Goal: Task Accomplishment & Management: Use online tool/utility

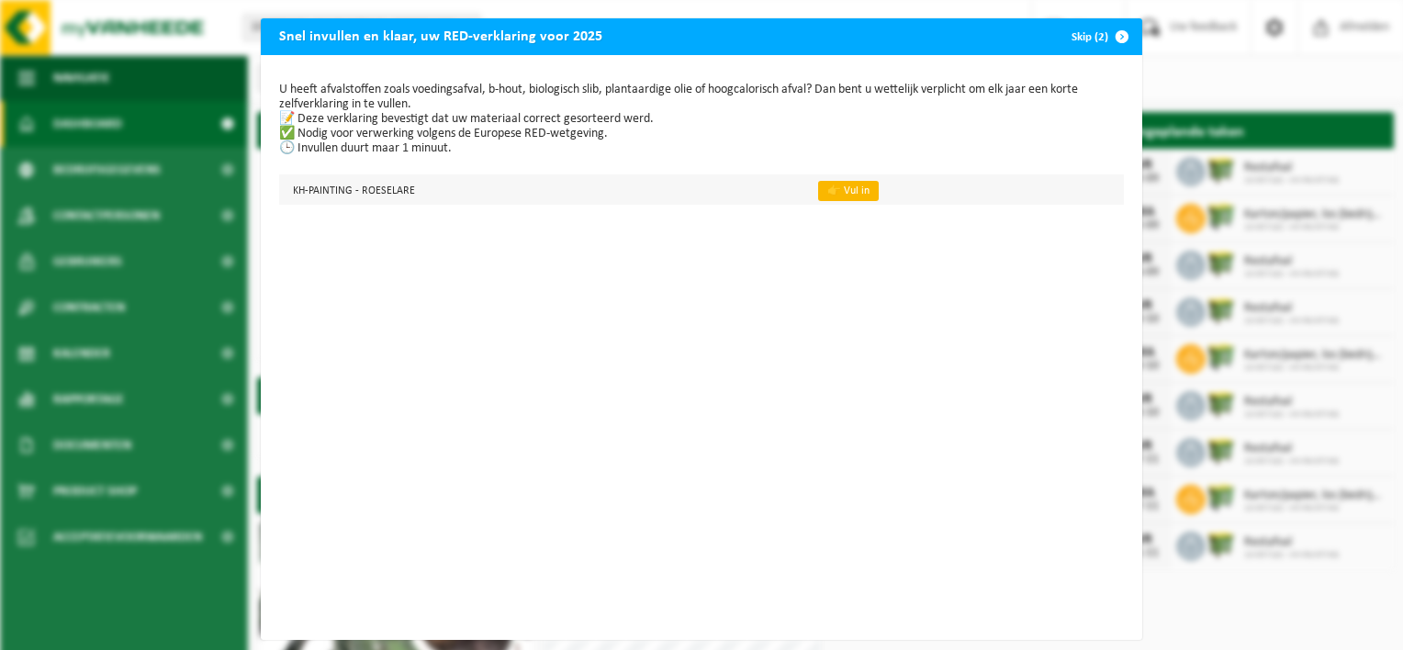
click at [852, 194] on link "👉 Vul in" at bounding box center [848, 191] width 61 height 20
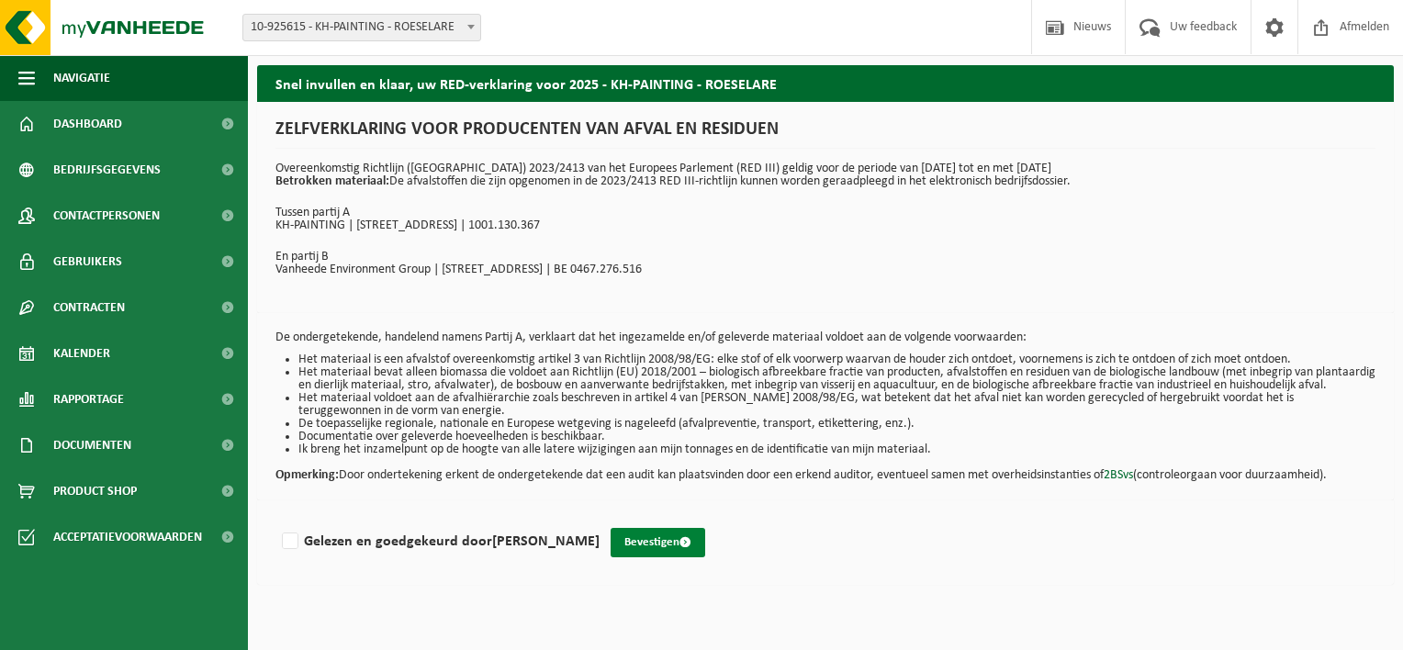
click at [680, 548] on span "submit" at bounding box center [686, 542] width 12 height 12
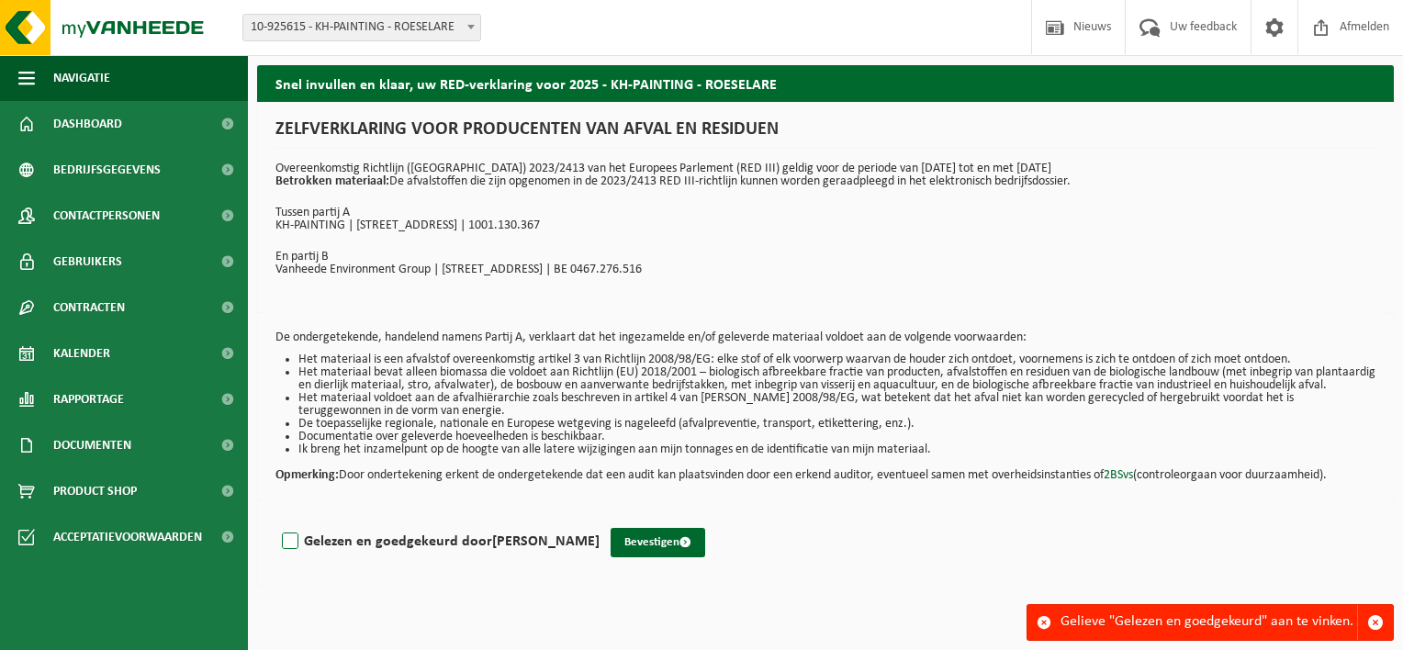
click at [294, 554] on label "Gelezen en goedgekeurd door KEVIN HAEMERS" at bounding box center [438, 542] width 321 height 28
click at [600, 519] on input "Gelezen en goedgekeurd door KEVIN HAEMERS" at bounding box center [600, 518] width 1 height 1
checkbox input "true"
click at [638, 556] on button "Bevestigen" at bounding box center [658, 542] width 95 height 29
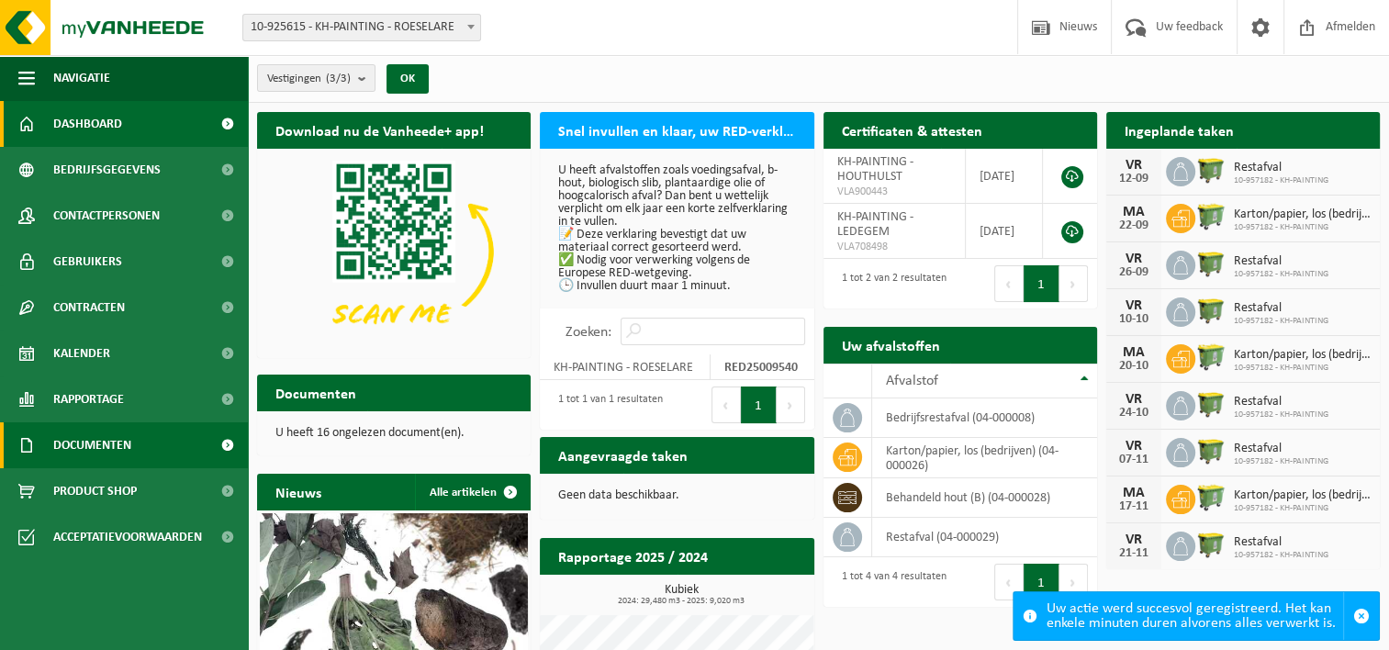
click at [125, 446] on span "Documenten" at bounding box center [92, 445] width 78 height 46
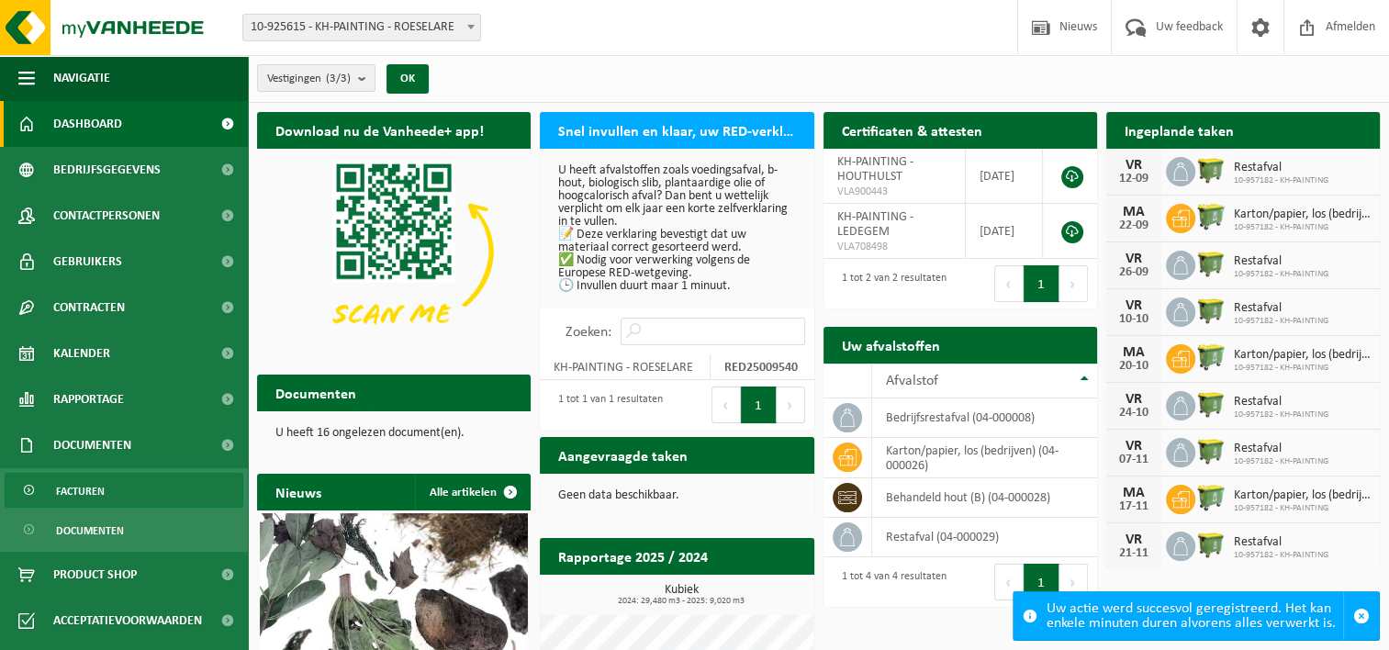
click at [120, 499] on link "Facturen" at bounding box center [124, 490] width 239 height 35
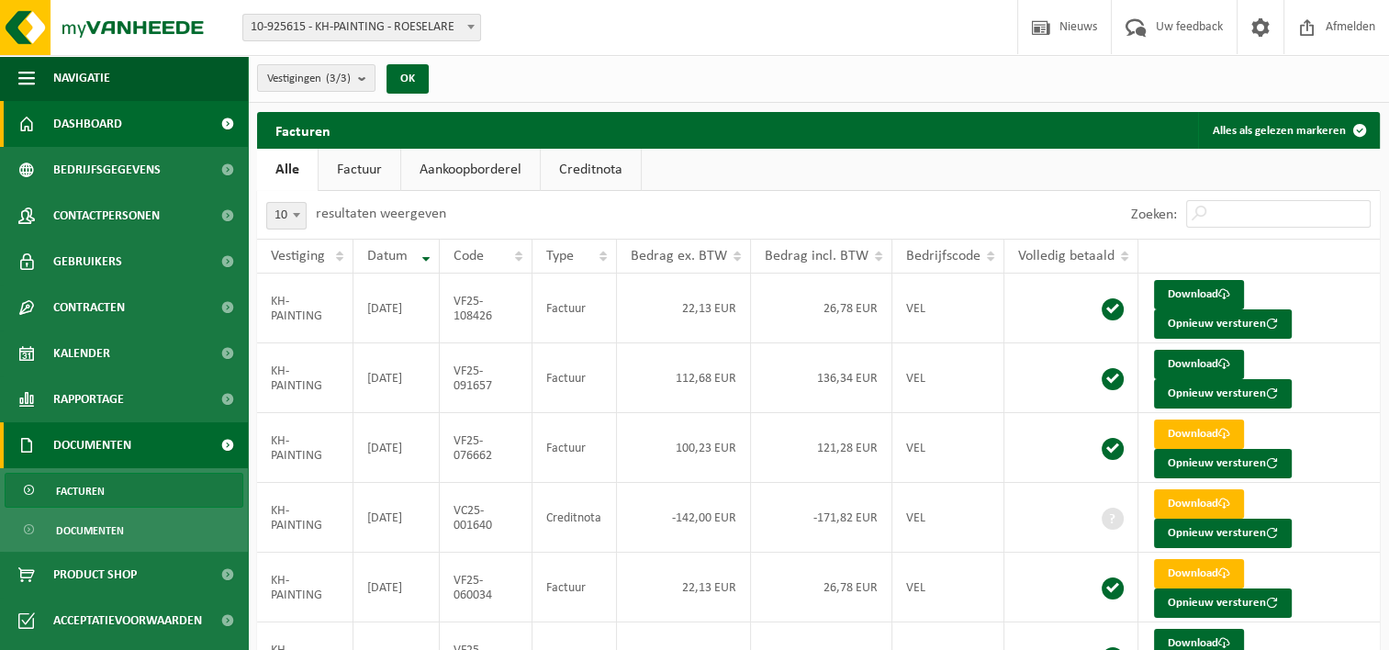
click at [105, 125] on span "Dashboard" at bounding box center [87, 124] width 69 height 46
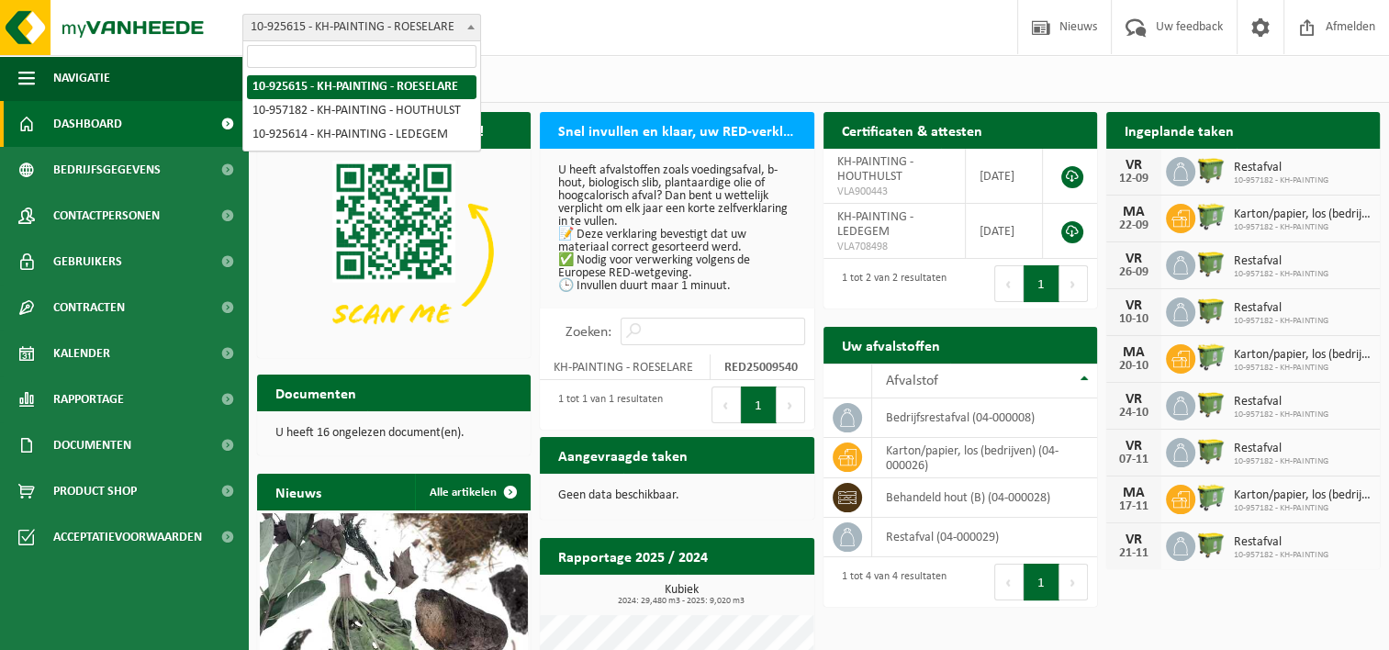
click at [480, 36] on span at bounding box center [471, 27] width 18 height 24
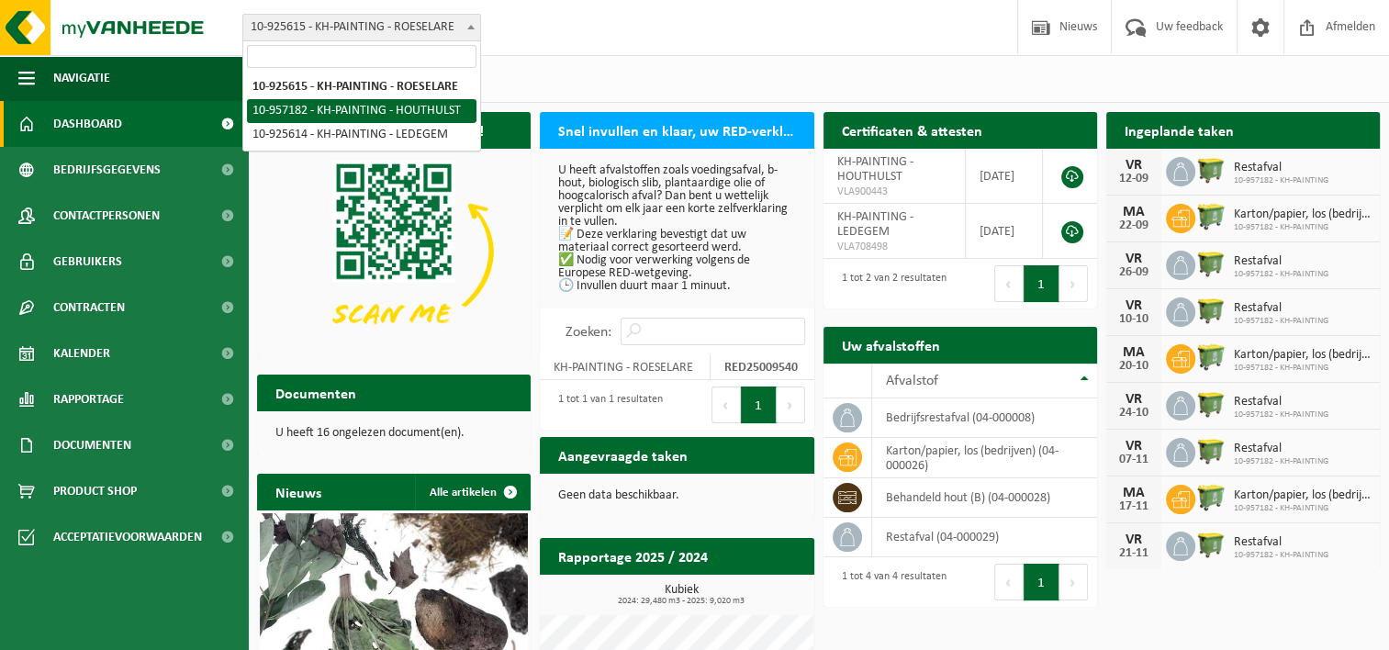
select select "147534"
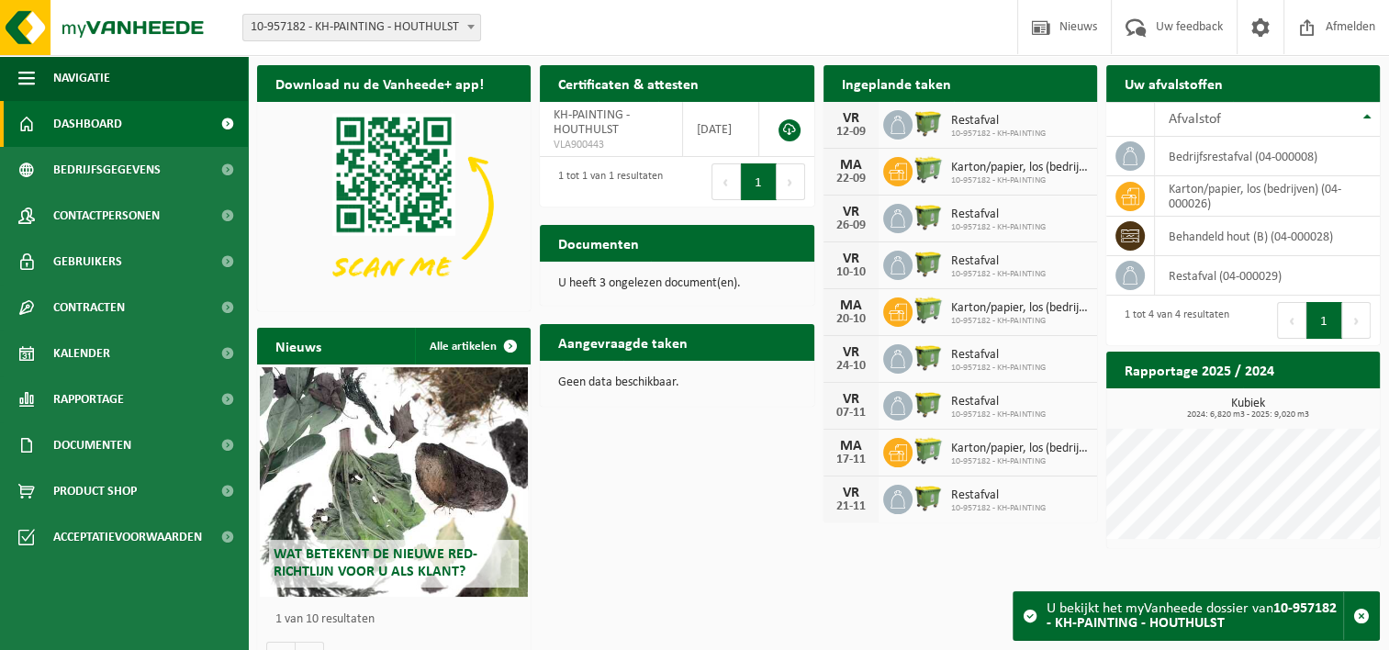
click at [602, 285] on p "U heeft 3 ongelezen document(en)." at bounding box center [676, 283] width 237 height 13
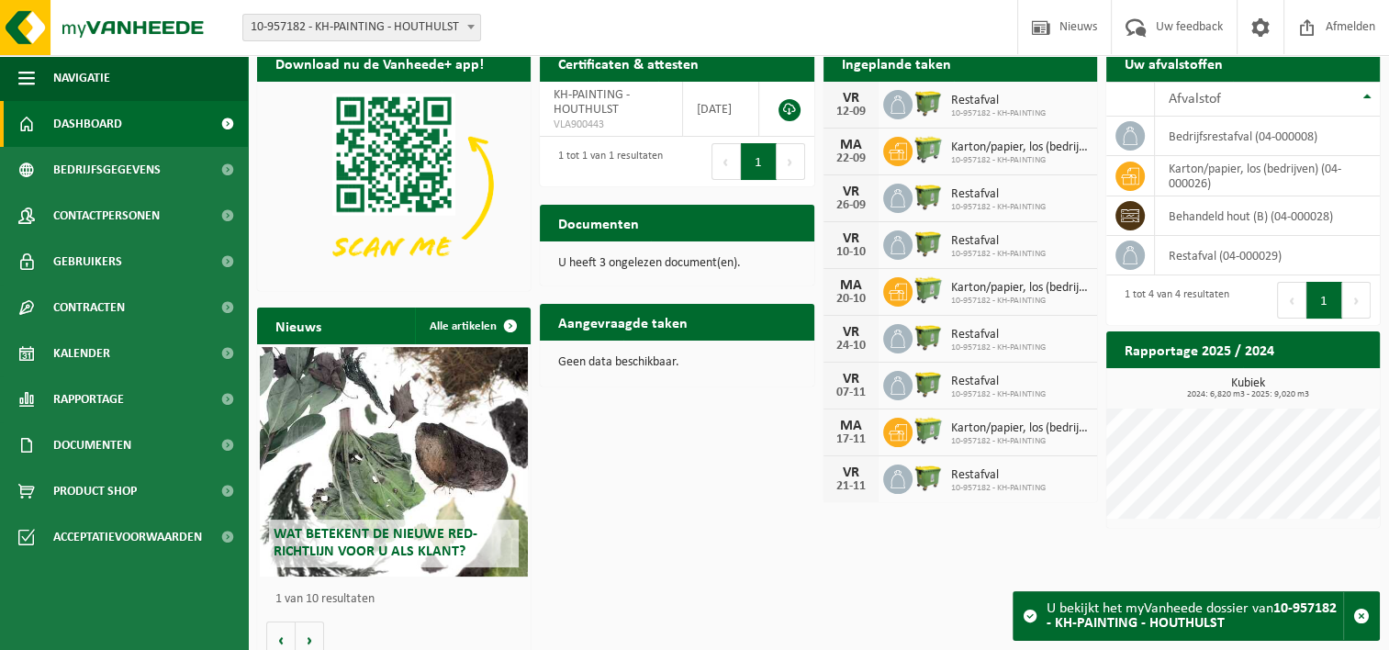
scroll to position [38, 0]
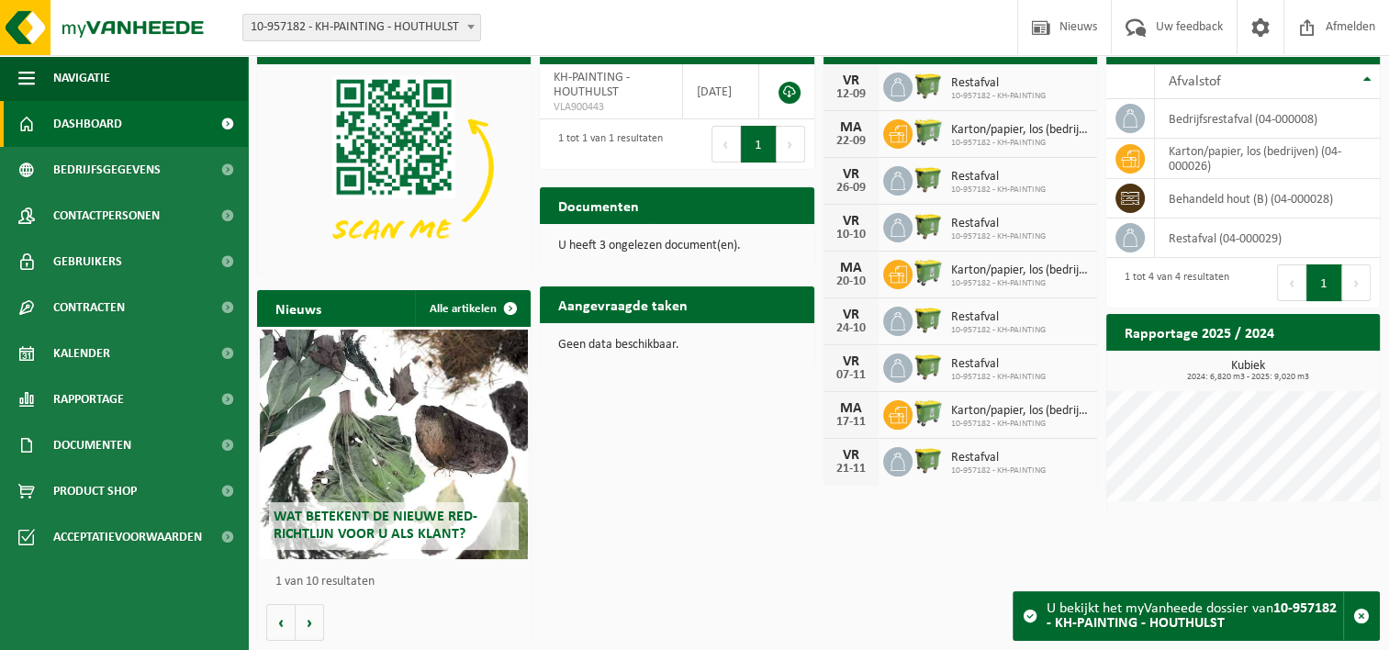
click at [1028, 615] on span at bounding box center [1030, 616] width 15 height 15
click at [1362, 615] on span "button" at bounding box center [1362, 616] width 17 height 17
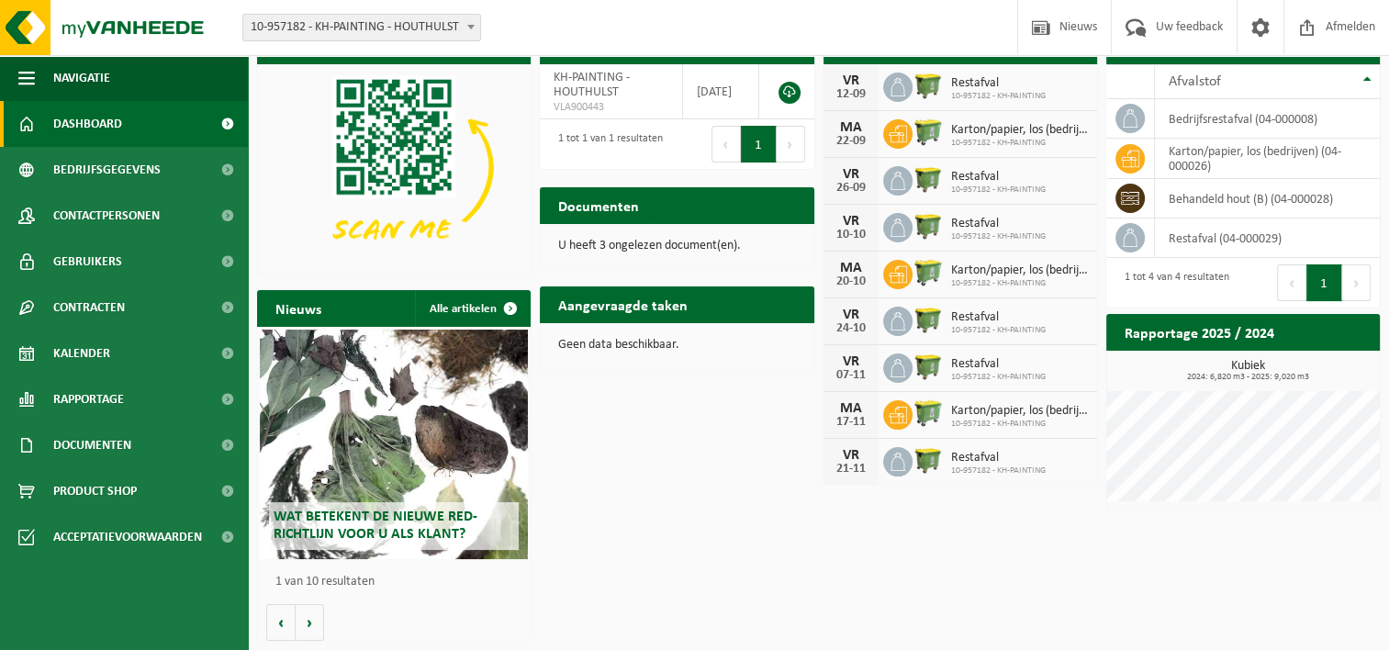
click at [327, 616] on div "Wat betekent de nieuwe RED-richtlijn voor u als klant? Market update Market upd…" at bounding box center [394, 484] width 274 height 314
click at [318, 621] on button "Volgende" at bounding box center [310, 622] width 28 height 37
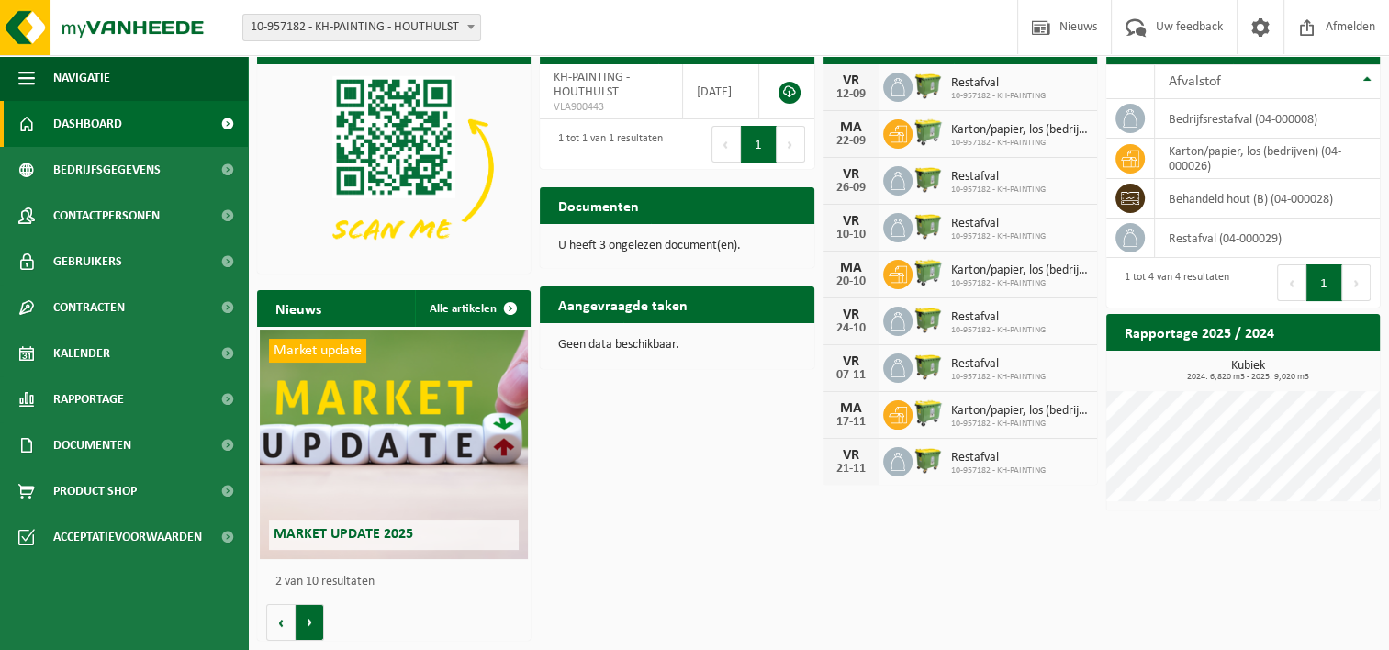
click at [312, 621] on button "Volgende" at bounding box center [310, 622] width 28 height 37
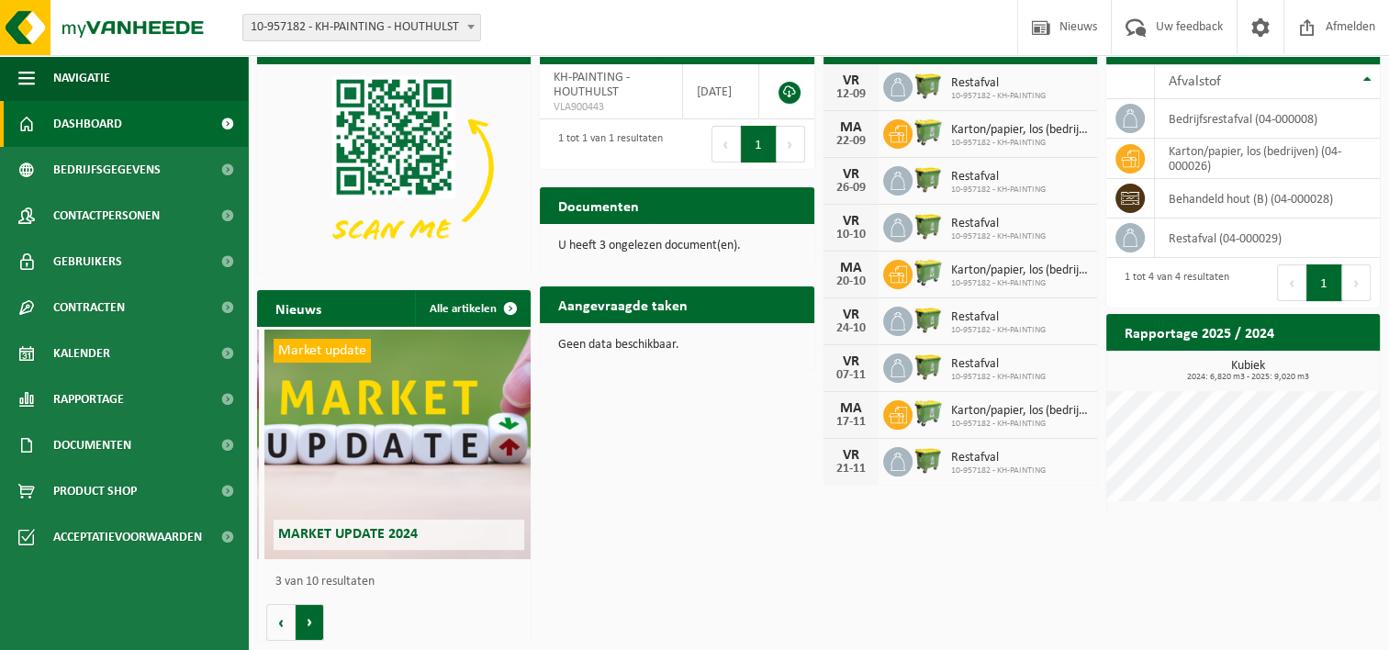
click at [312, 621] on button "Volgende" at bounding box center [310, 622] width 28 height 37
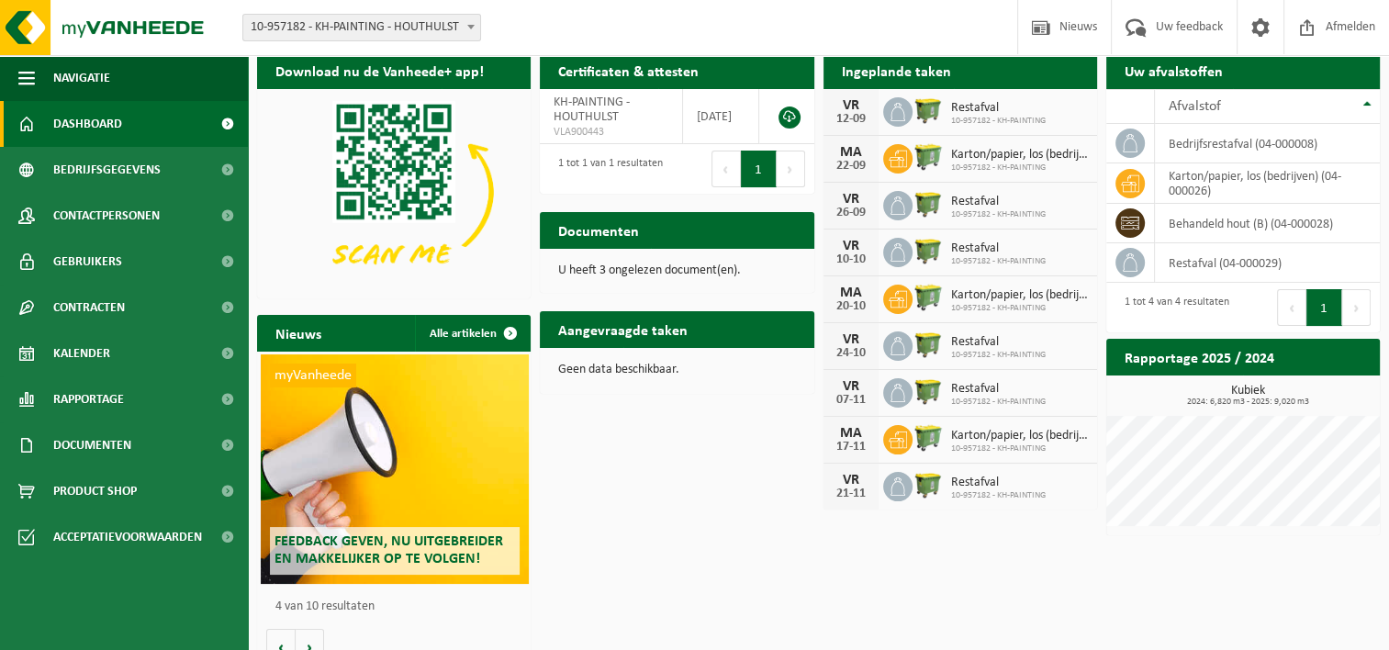
scroll to position [0, 0]
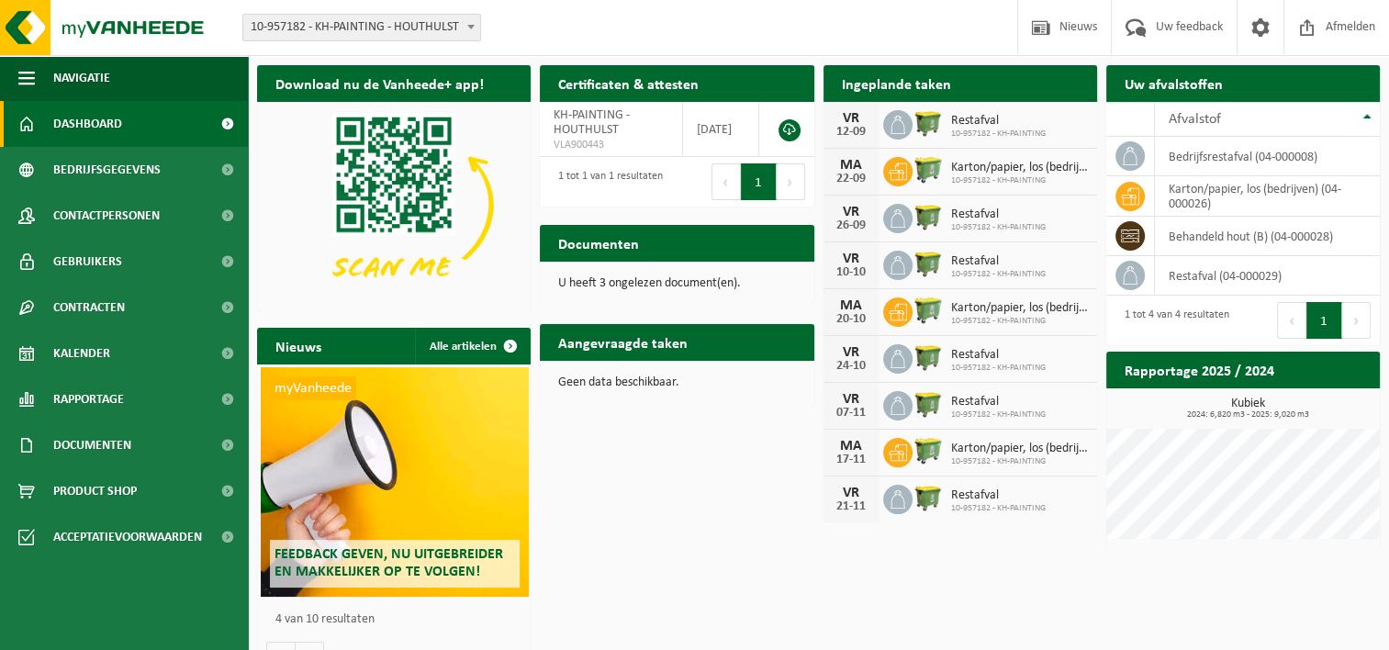
click at [626, 284] on p "U heeft 3 ongelezen document(en)." at bounding box center [676, 283] width 237 height 13
click at [636, 279] on p "U heeft 3 ongelezen document(en)." at bounding box center [676, 283] width 237 height 13
click at [1355, 325] on button "Volgende" at bounding box center [1357, 320] width 28 height 37
click at [1355, 317] on button "Volgende" at bounding box center [1357, 320] width 28 height 37
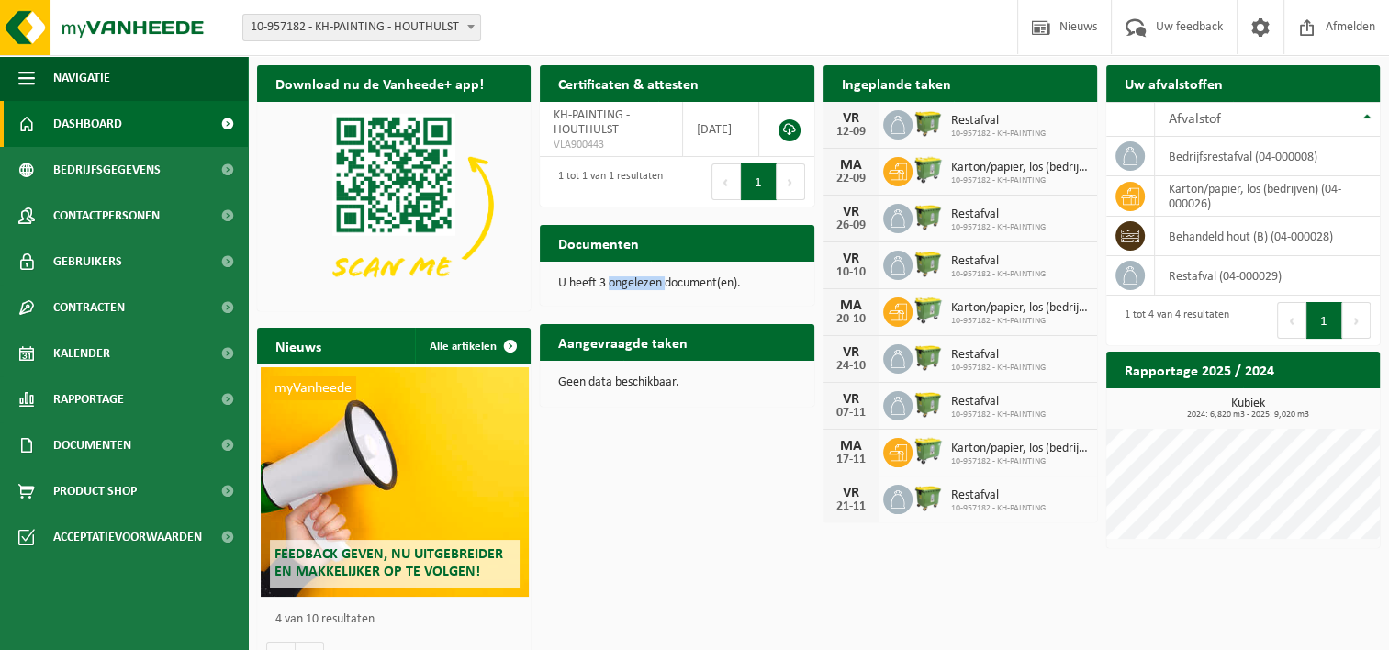
click at [1353, 321] on button "Volgende" at bounding box center [1357, 320] width 28 height 37
click at [790, 130] on link at bounding box center [790, 130] width 22 height 22
click at [589, 285] on p "U heeft 3 ongelezen document(en)." at bounding box center [676, 283] width 237 height 13
click at [588, 285] on p "U heeft 3 ongelezen document(en)." at bounding box center [676, 283] width 237 height 13
drag, startPoint x: 588, startPoint y: 285, endPoint x: 579, endPoint y: 242, distance: 44.1
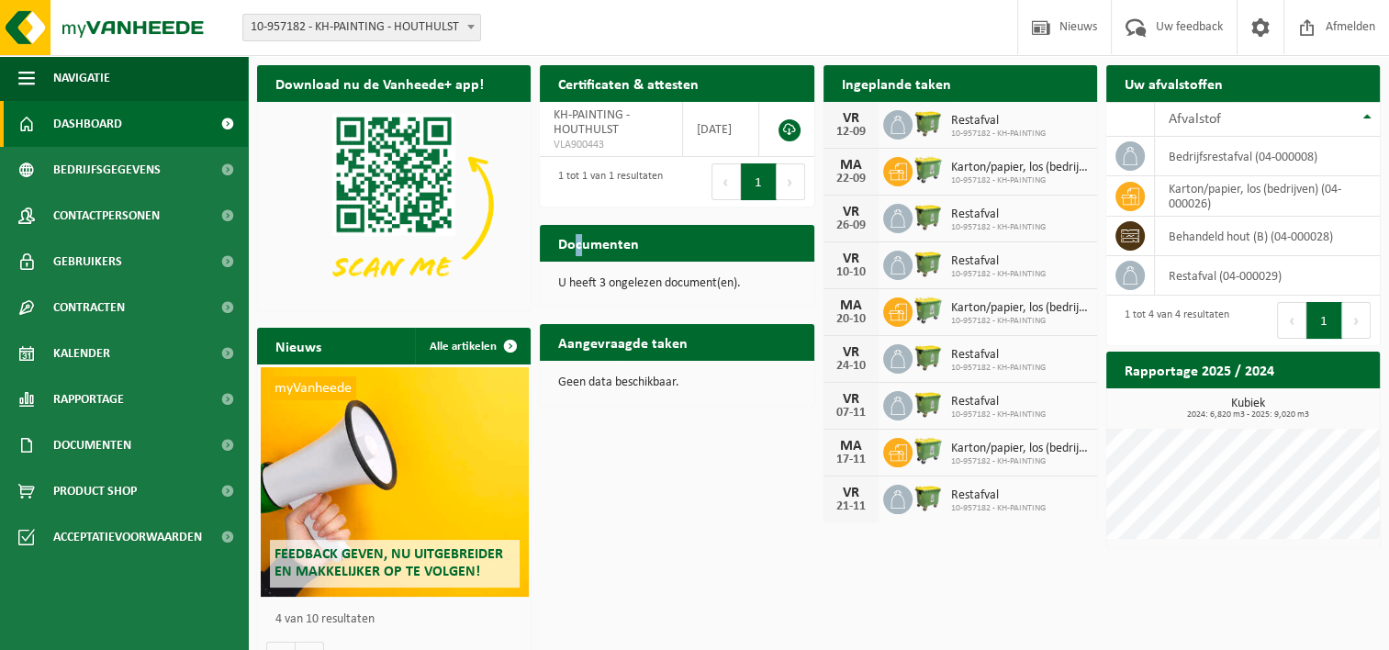
click at [579, 242] on h2 "Documenten" at bounding box center [599, 243] width 118 height 36
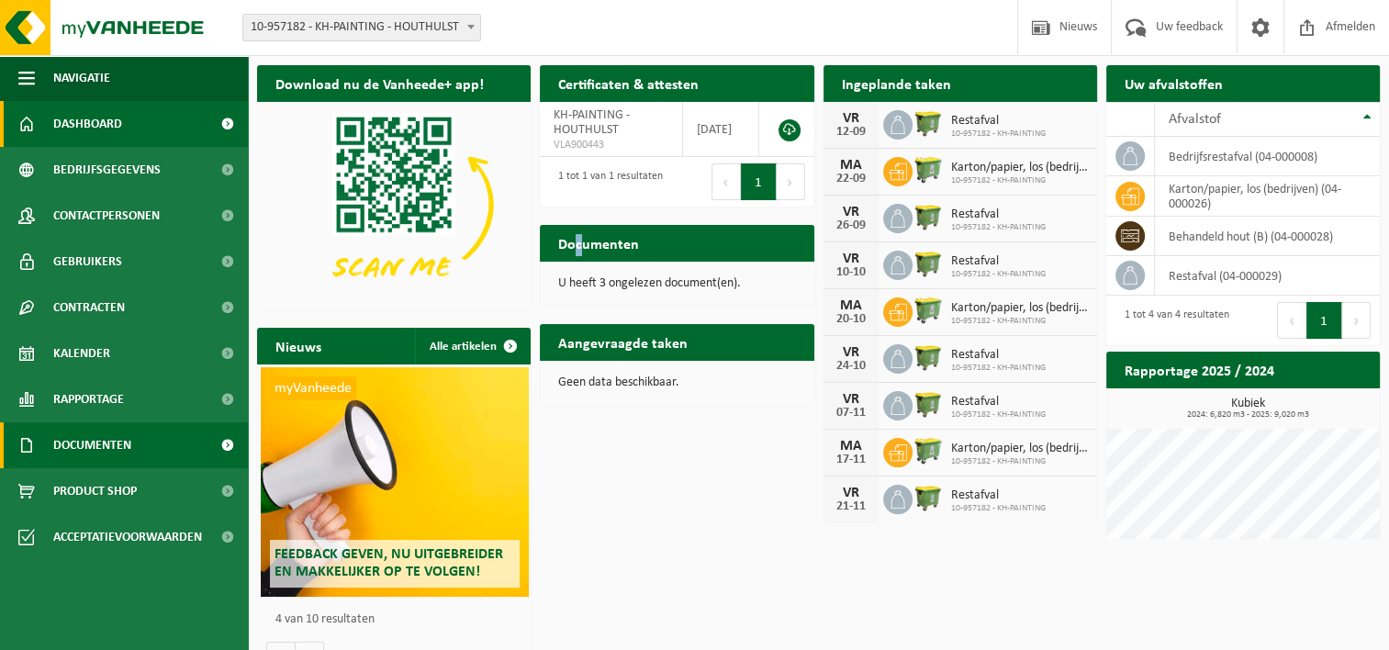
click at [223, 446] on span at bounding box center [227, 445] width 41 height 46
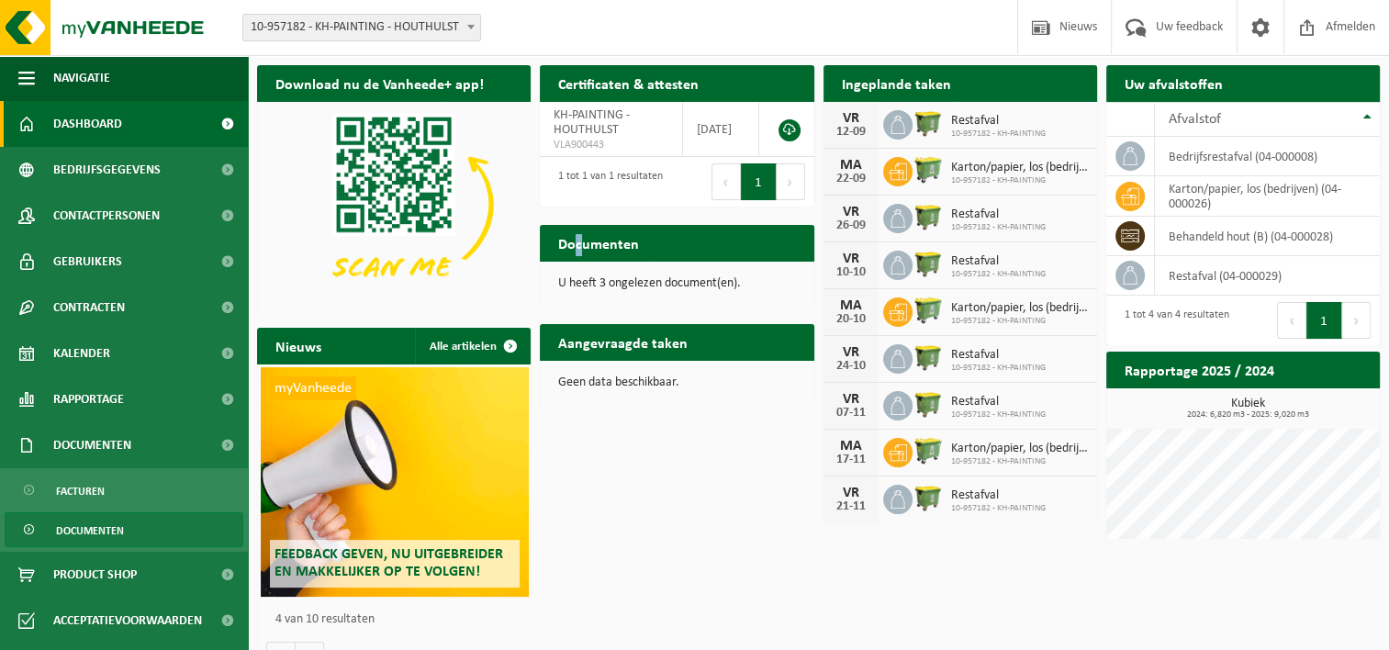
click at [121, 529] on span "Documenten" at bounding box center [90, 530] width 68 height 35
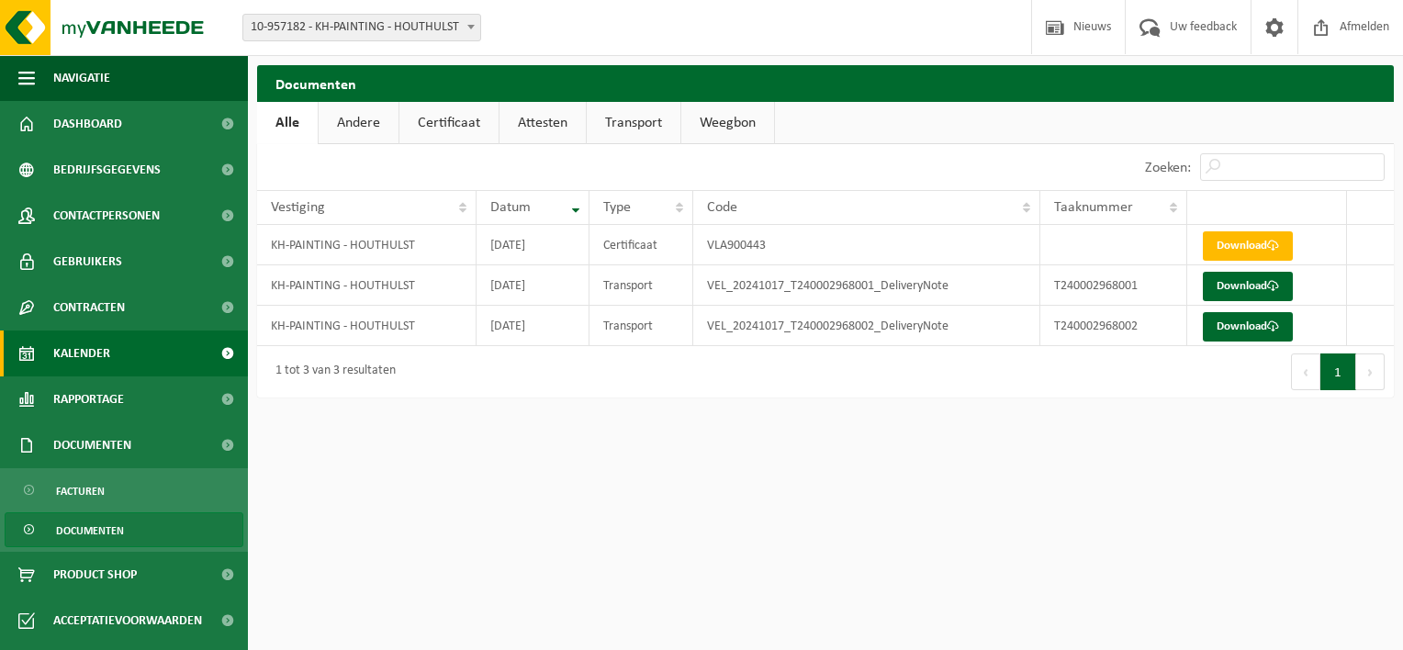
click at [188, 353] on link "Kalender" at bounding box center [124, 354] width 248 height 46
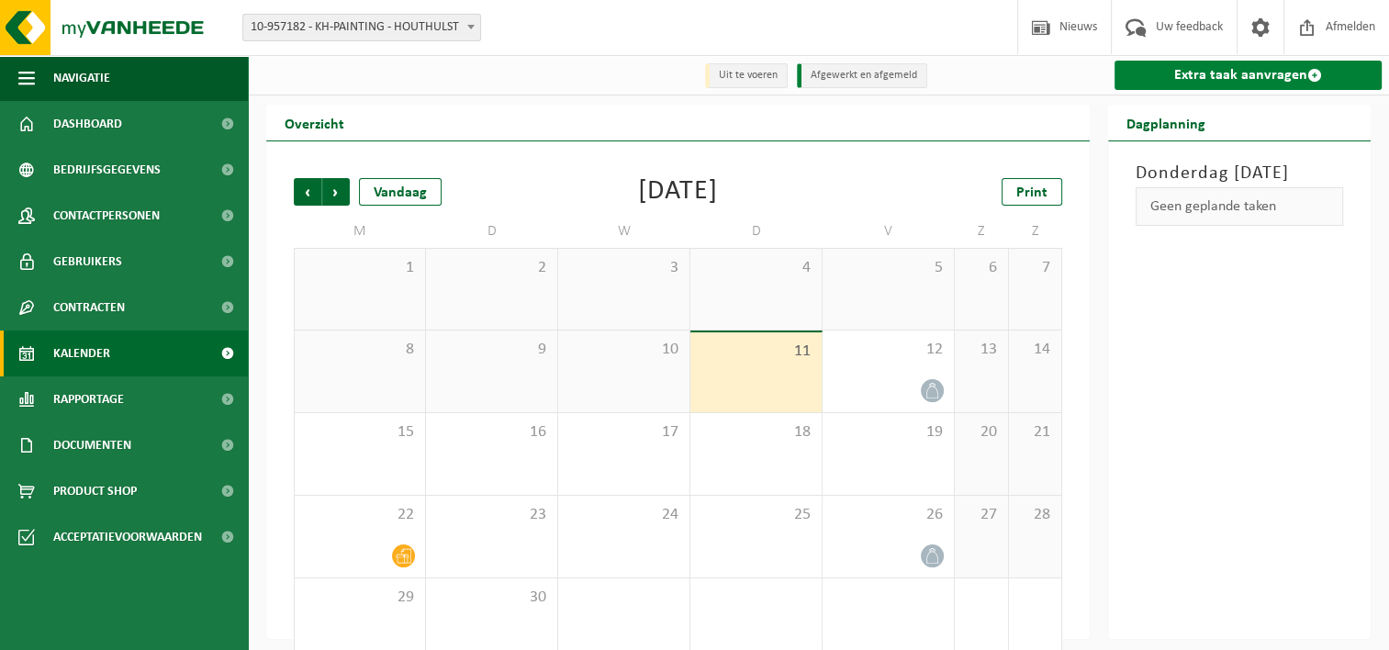
click at [1281, 78] on link "Extra taak aanvragen" at bounding box center [1248, 75] width 267 height 29
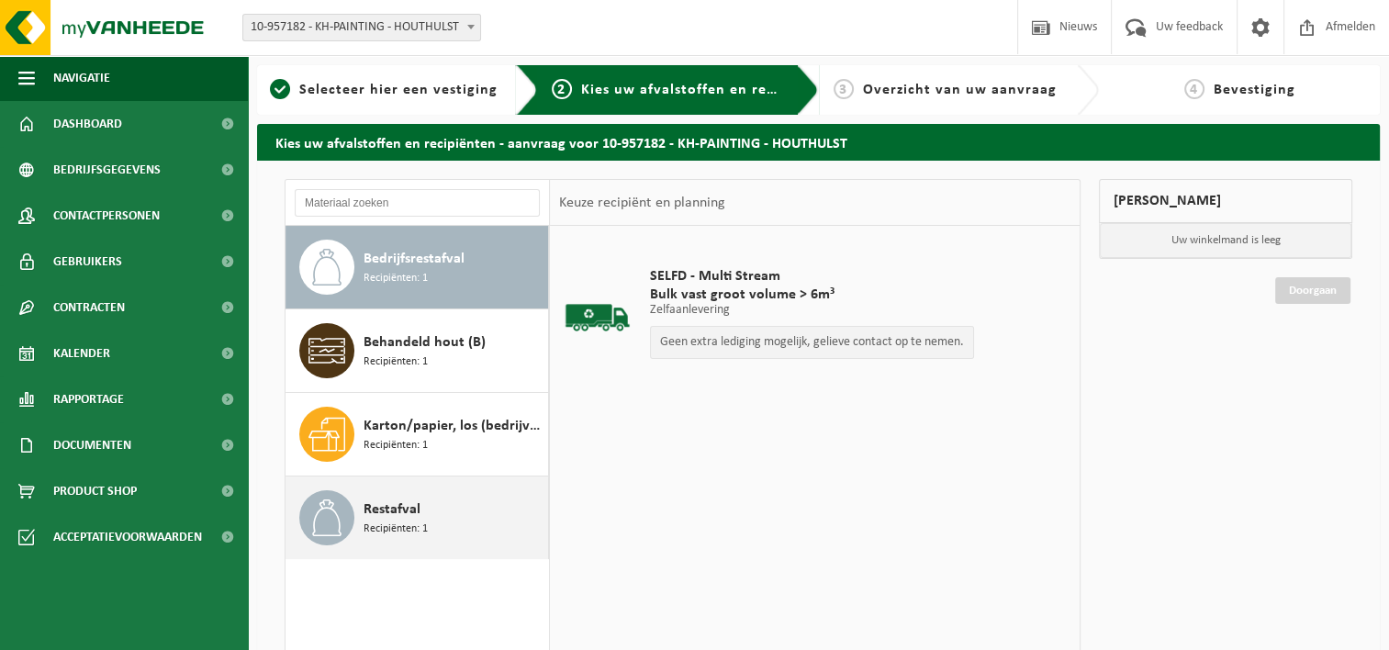
click at [381, 506] on span "Restafval" at bounding box center [392, 510] width 57 height 22
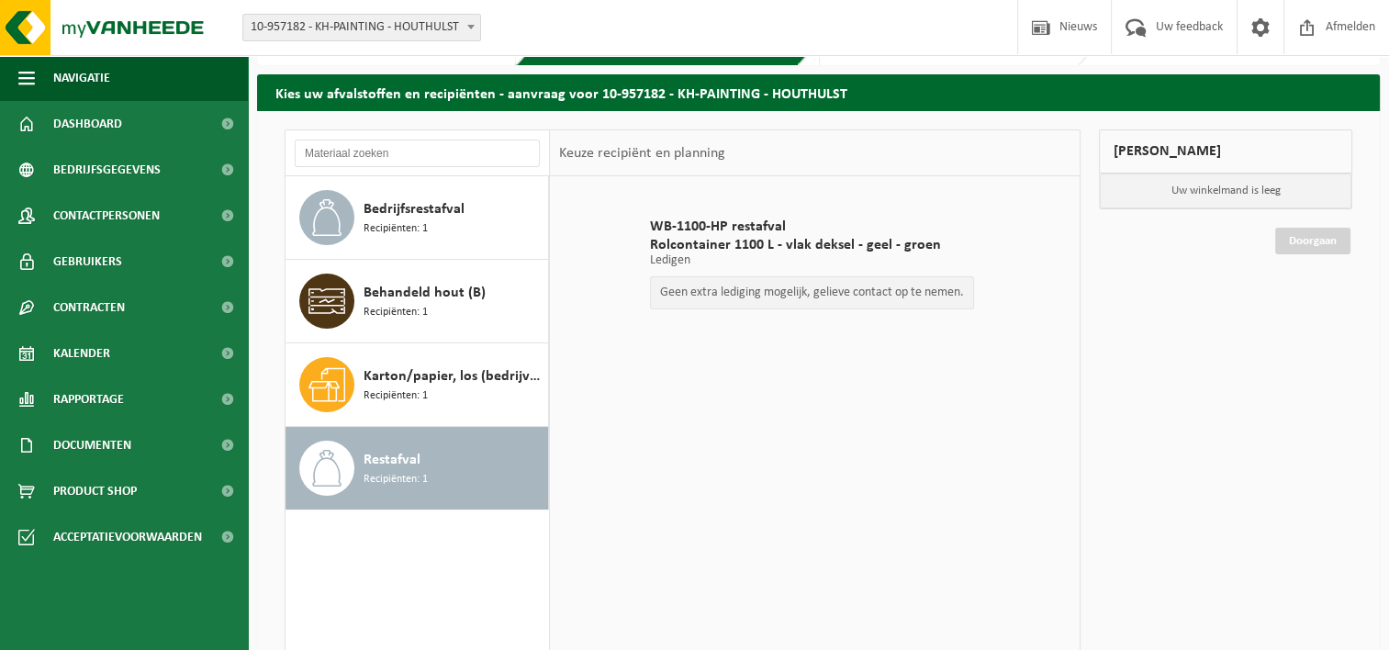
scroll to position [92, 0]
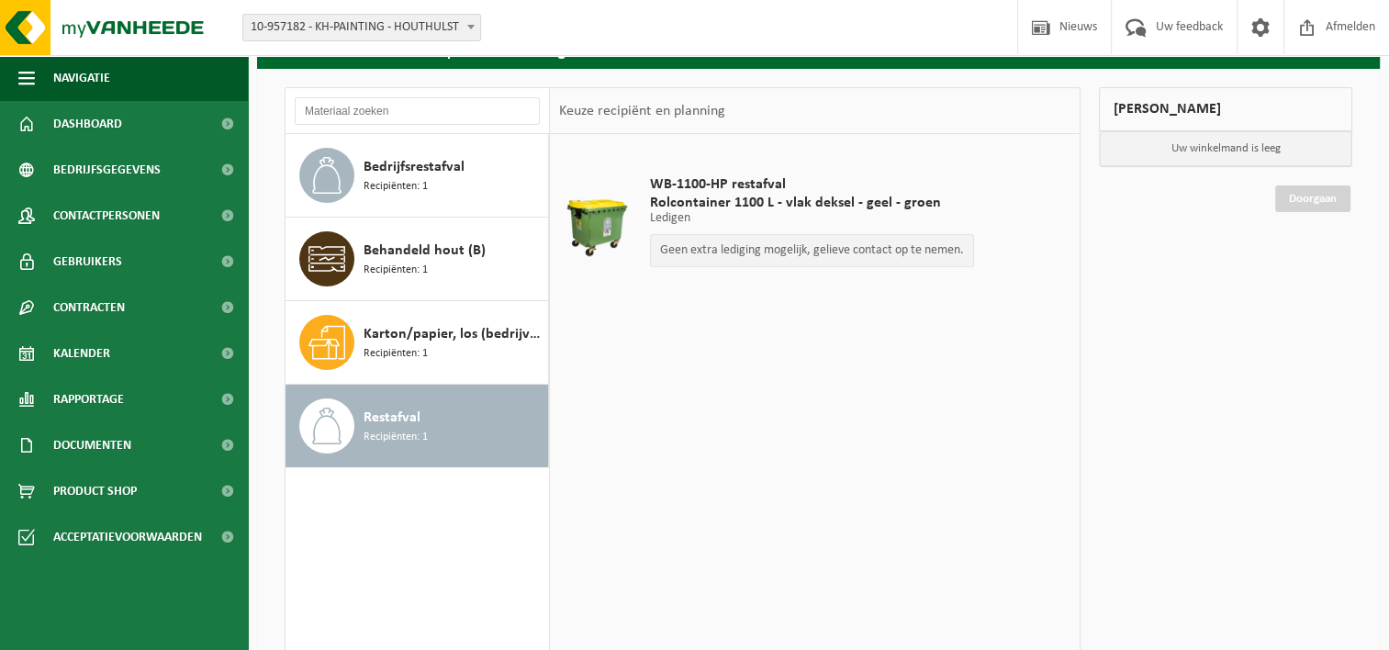
click at [879, 258] on div "Geen extra lediging mogelijk, gelieve contact op te nemen." at bounding box center [812, 250] width 324 height 33
click at [880, 253] on p "Geen extra lediging mogelijk, gelieve contact op te nemen." at bounding box center [812, 250] width 304 height 13
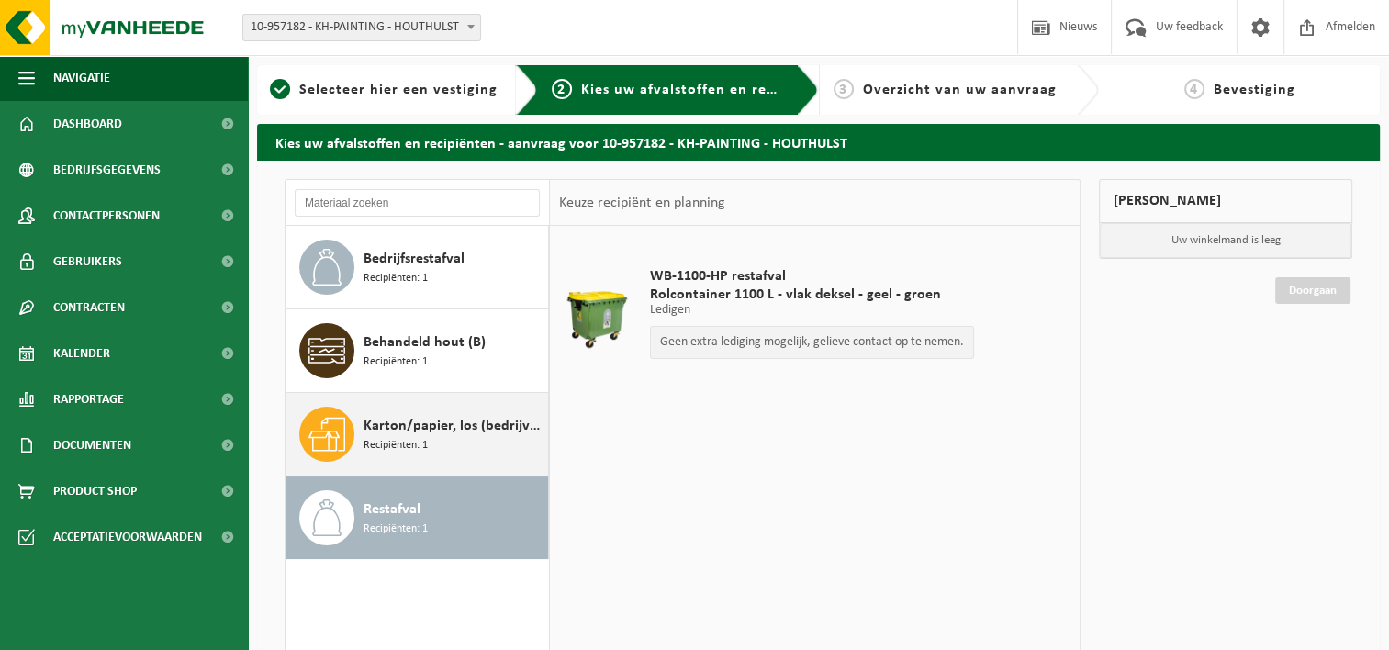
click at [437, 415] on span "Karton/papier, los (bedrijven)" at bounding box center [454, 426] width 180 height 22
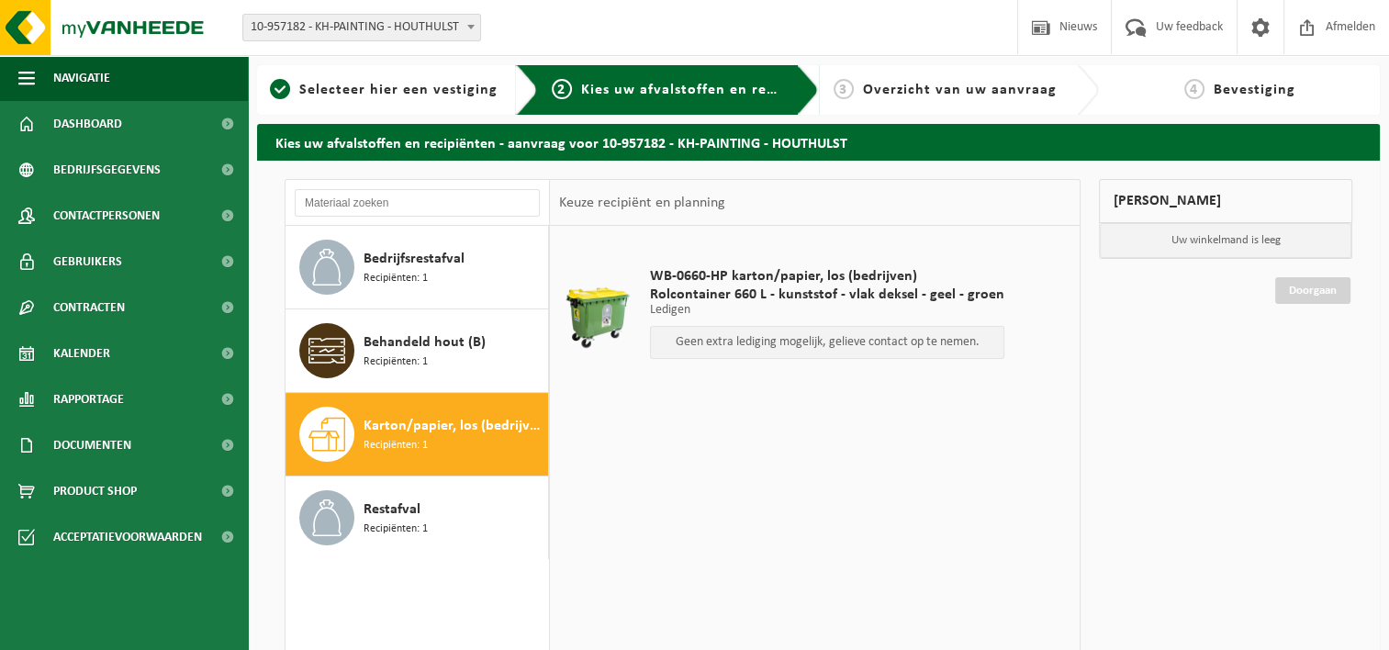
click at [797, 344] on p "Geen extra lediging mogelijk, gelieve contact op te nemen." at bounding box center [827, 342] width 334 height 13
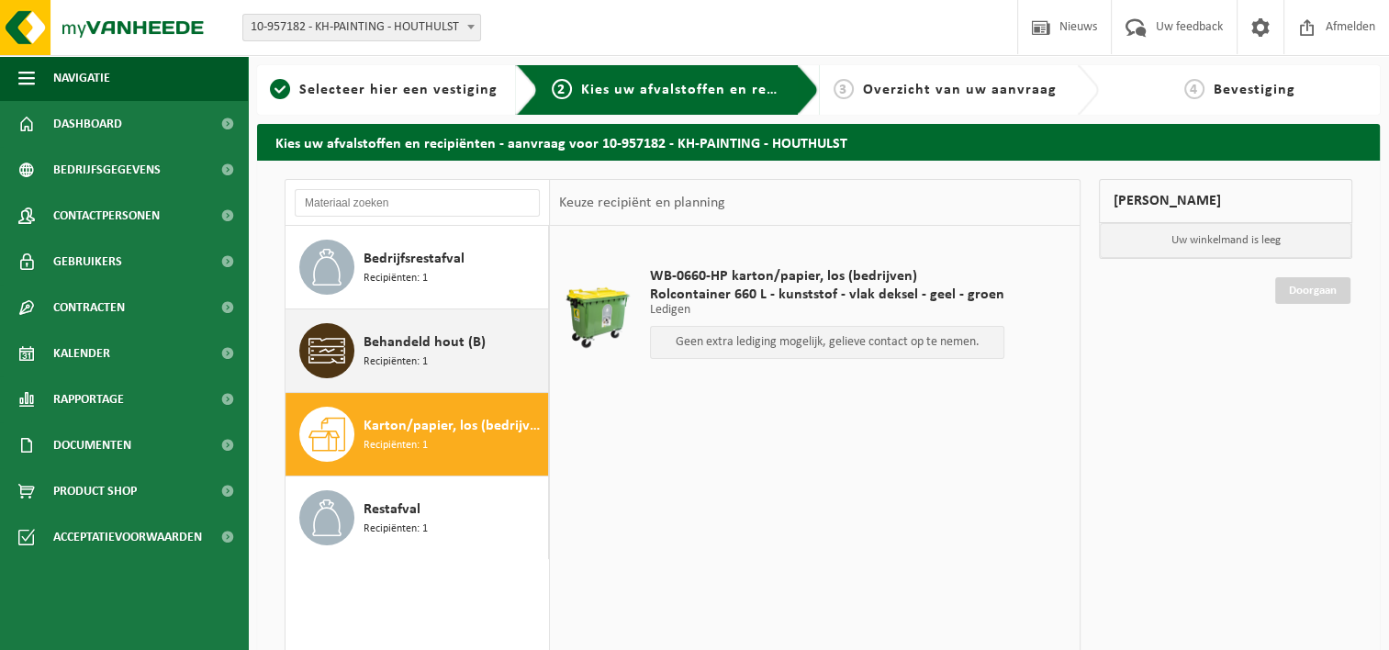
click at [441, 333] on span "Behandeld hout (B)" at bounding box center [425, 343] width 122 height 22
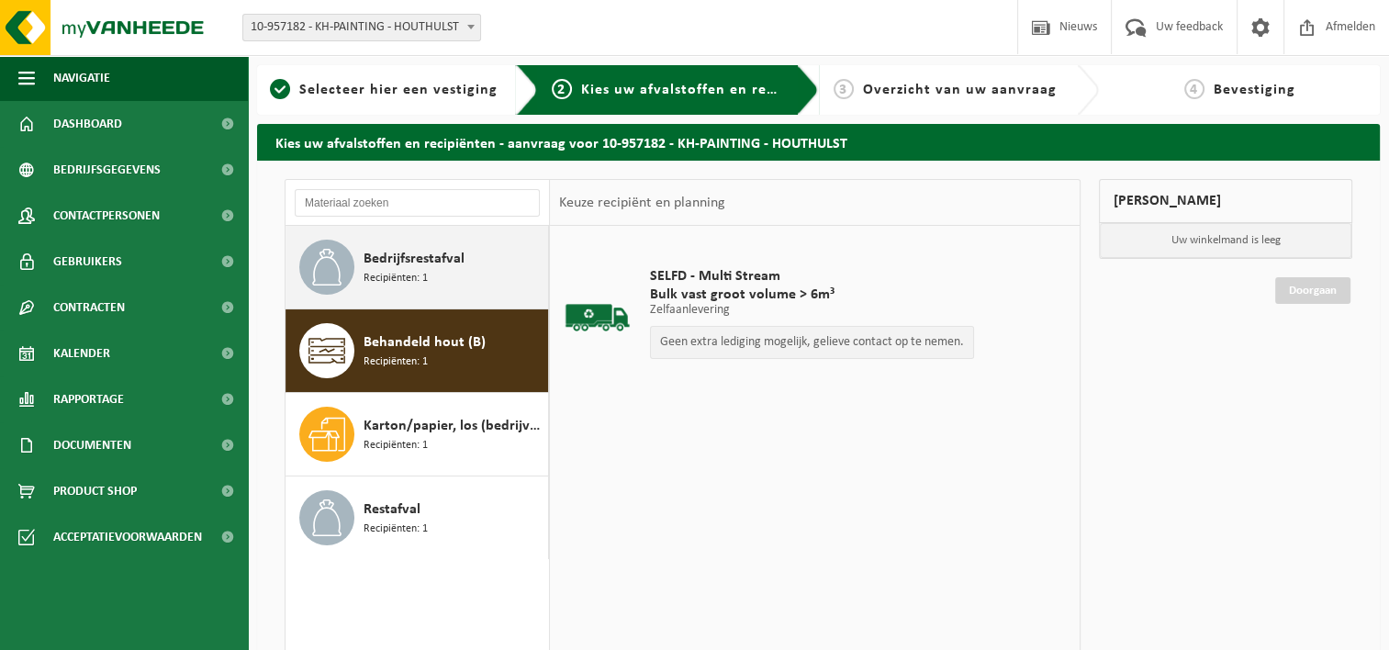
click at [418, 267] on span "Bedrijfsrestafval" at bounding box center [414, 259] width 101 height 22
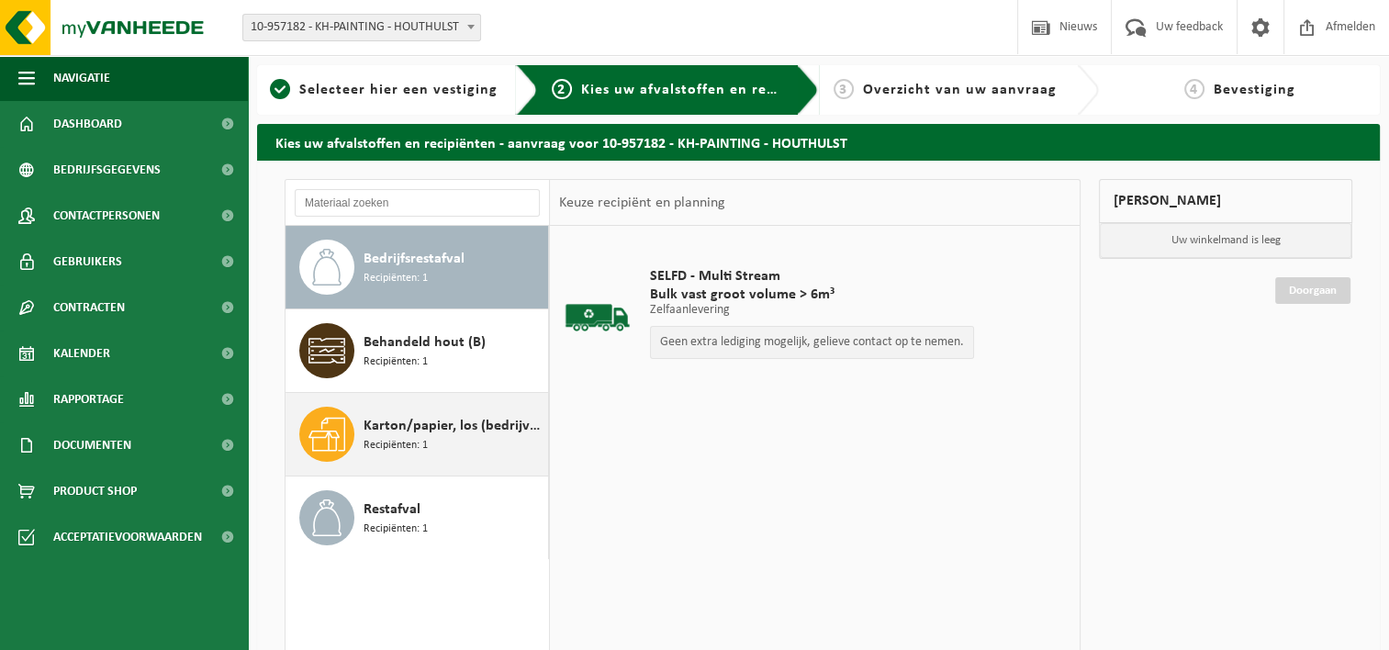
click at [452, 463] on div "Karton/papier, los (bedrijven) Recipiënten: 1" at bounding box center [418, 434] width 264 height 83
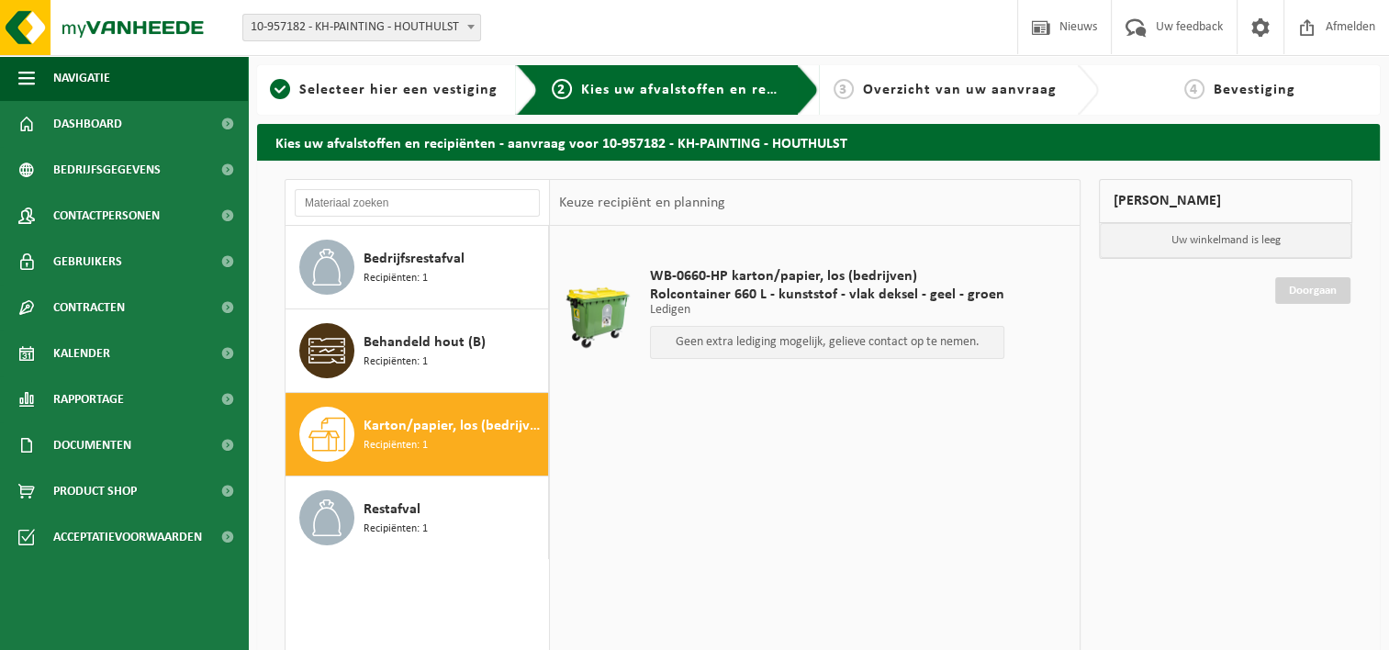
click at [938, 91] on span "Overzicht van uw aanvraag" at bounding box center [960, 90] width 194 height 15
click at [646, 108] on div "2 Kies uw afvalstoffen en recipiënten" at bounding box center [667, 90] width 304 height 50
click at [650, 100] on div "2 Kies uw afvalstoffen en recipiënten" at bounding box center [667, 90] width 230 height 22
click at [977, 91] on span "Overzicht van uw aanvraag" at bounding box center [960, 90] width 194 height 15
click at [813, 294] on span "Rolcontainer 660 L - kunststof - vlak deksel - geel - groen" at bounding box center [827, 295] width 354 height 18
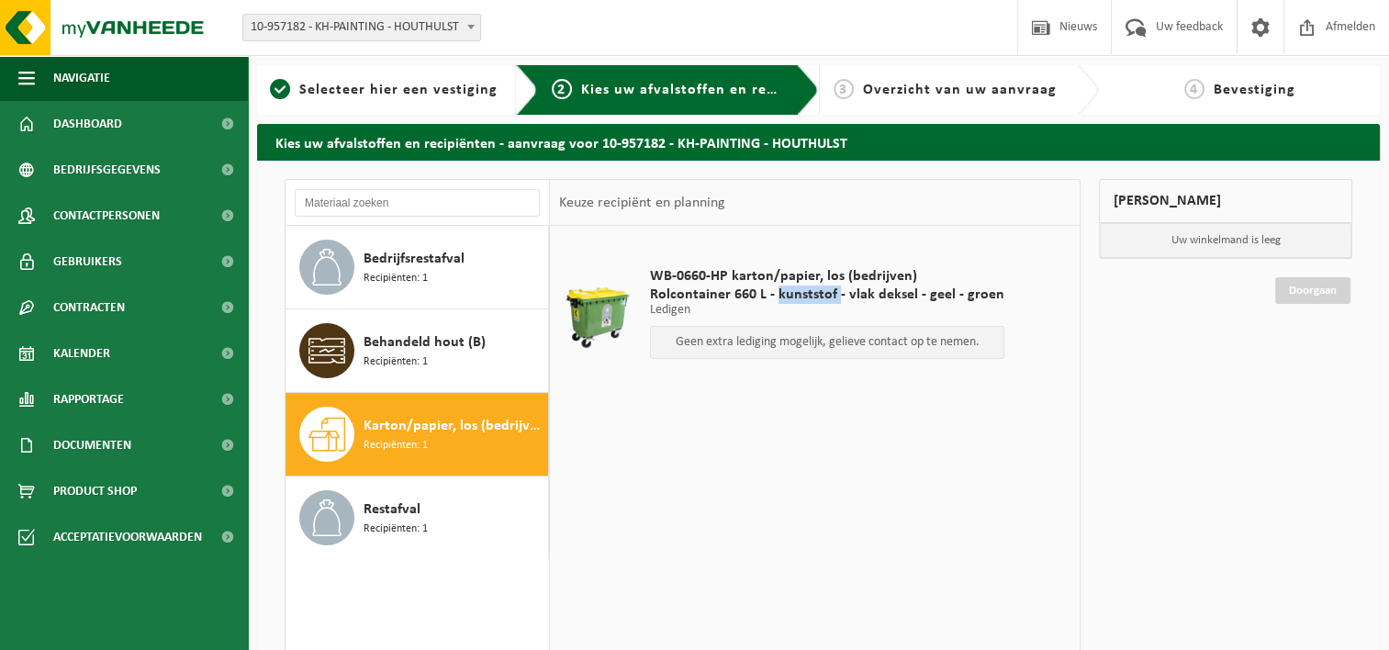
click at [813, 294] on span "Rolcontainer 660 L - kunststof - vlak deksel - geel - groen" at bounding box center [827, 295] width 354 height 18
drag, startPoint x: 813, startPoint y: 294, endPoint x: 779, endPoint y: 343, distance: 60.1
click at [779, 343] on p "Geen extra lediging mogelijk, gelieve contact op te nemen." at bounding box center [827, 342] width 334 height 13
click at [1147, 376] on div "Mijn winkelmand Uw winkelmand is leeg Doorgaan" at bounding box center [1226, 501] width 272 height 644
click at [93, 124] on span "Dashboard" at bounding box center [87, 124] width 69 height 46
